Goal: Task Accomplishment & Management: Manage account settings

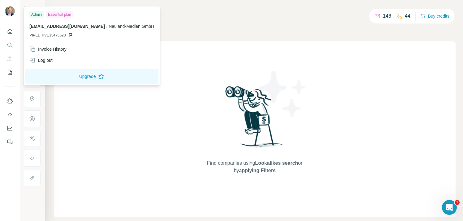
click at [12, 14] on img at bounding box center [10, 11] width 10 height 10
click at [42, 48] on div "Invoice History" at bounding box center [47, 49] width 37 height 6
click at [63, 49] on div "Invoice History" at bounding box center [47, 49] width 37 height 6
drag, startPoint x: 258, startPoint y: 3, endPoint x: 256, endPoint y: 9, distance: 5.9
click at [257, 5] on div "Search Companies People Find companies using Lookalikes search or by applying F…" at bounding box center [254, 110] width 418 height 221
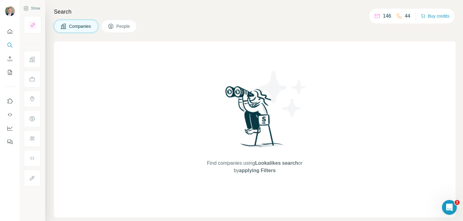
click at [118, 30] on button "People" at bounding box center [119, 26] width 36 height 13
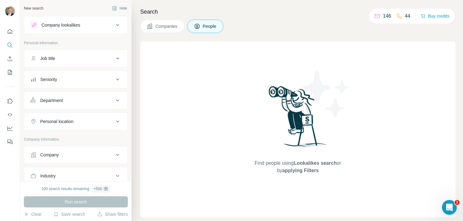
click at [165, 25] on span "Companies" at bounding box center [166, 26] width 23 height 6
